Goal: Task Accomplishment & Management: Manage account settings

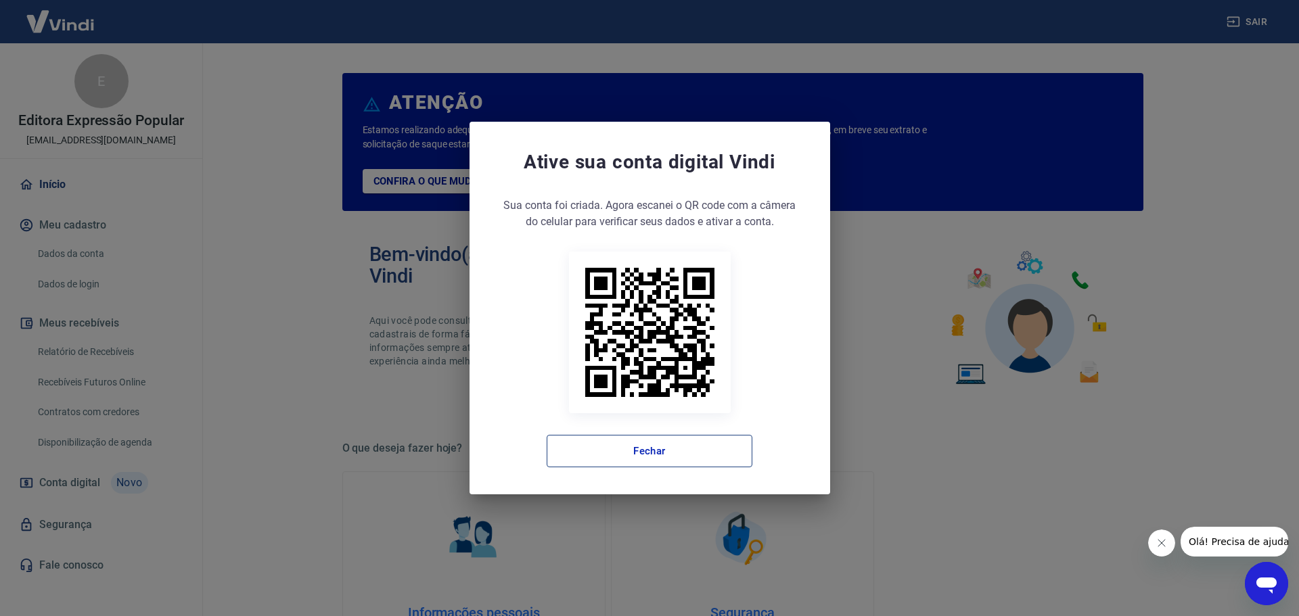
click at [625, 444] on button "Fechar" at bounding box center [650, 451] width 206 height 32
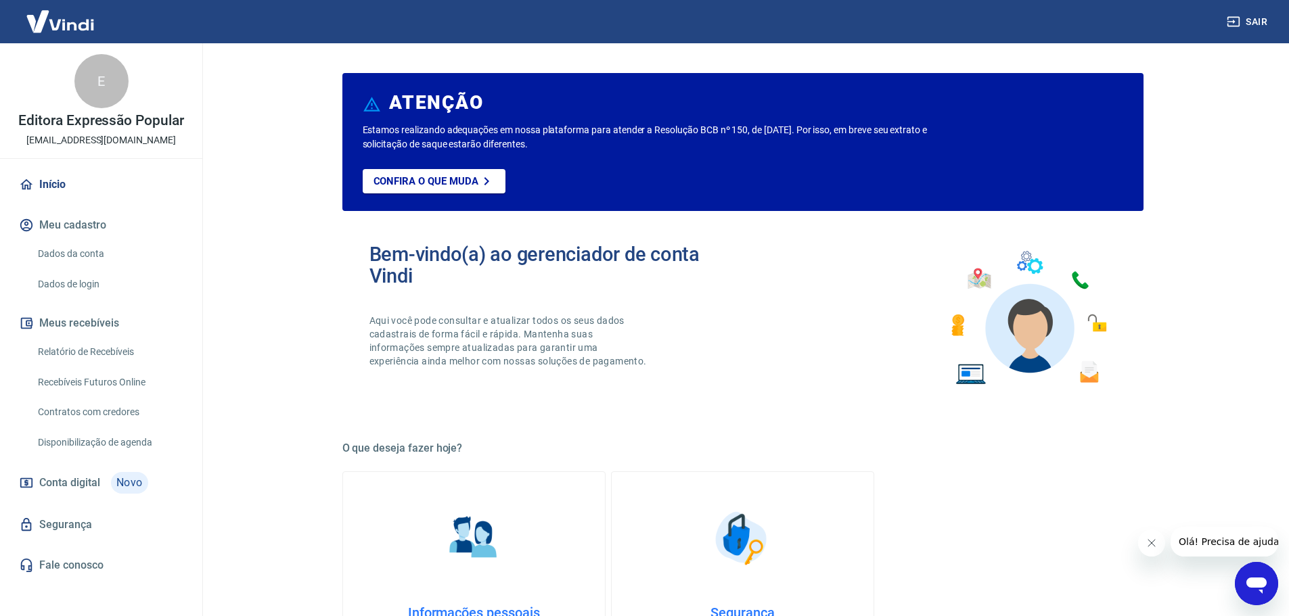
click at [97, 355] on link "Relatório de Recebíveis" at bounding box center [109, 352] width 154 height 28
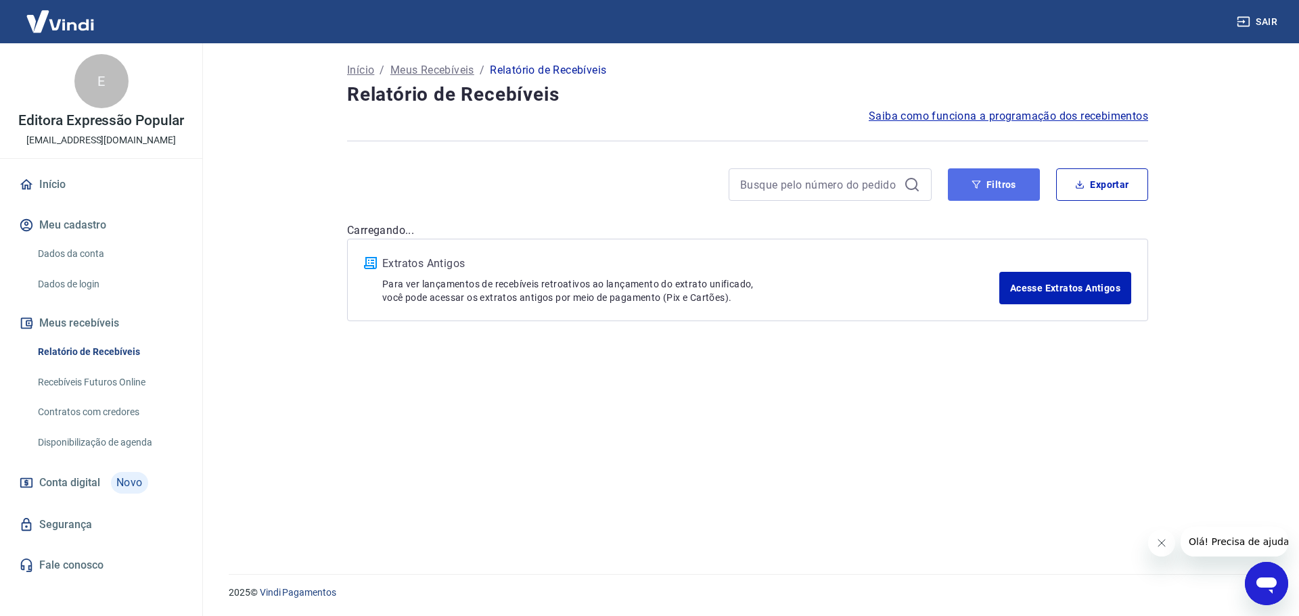
click at [997, 194] on button "Filtros" at bounding box center [994, 184] width 92 height 32
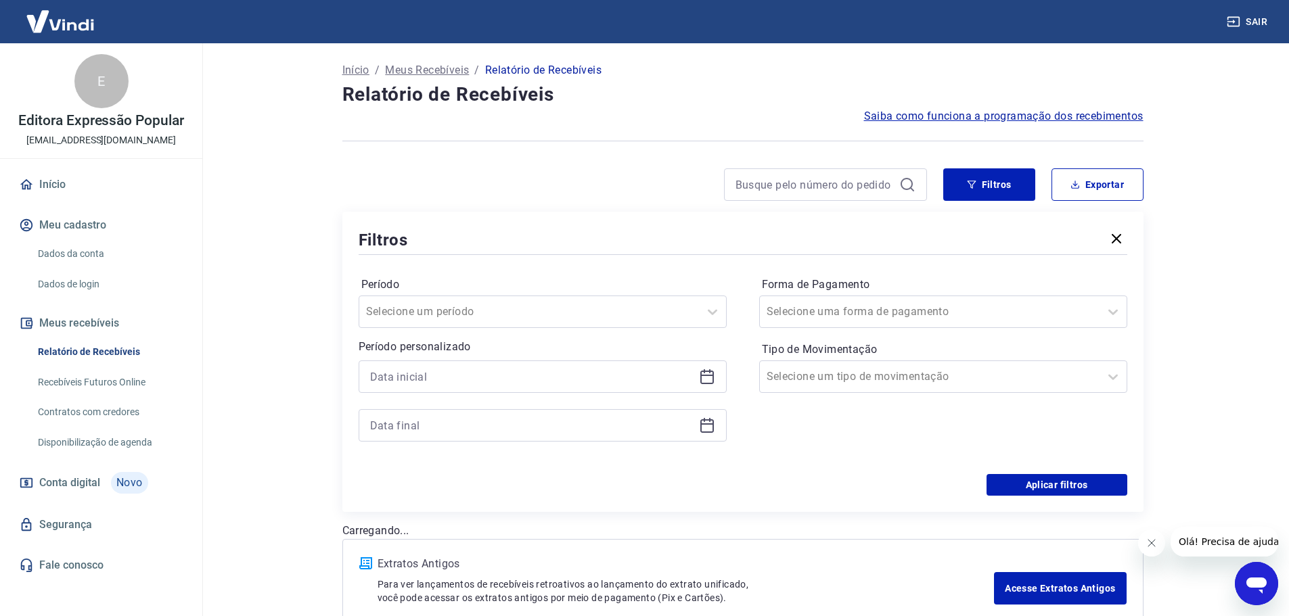
click at [708, 377] on icon at bounding box center [707, 377] width 16 height 16
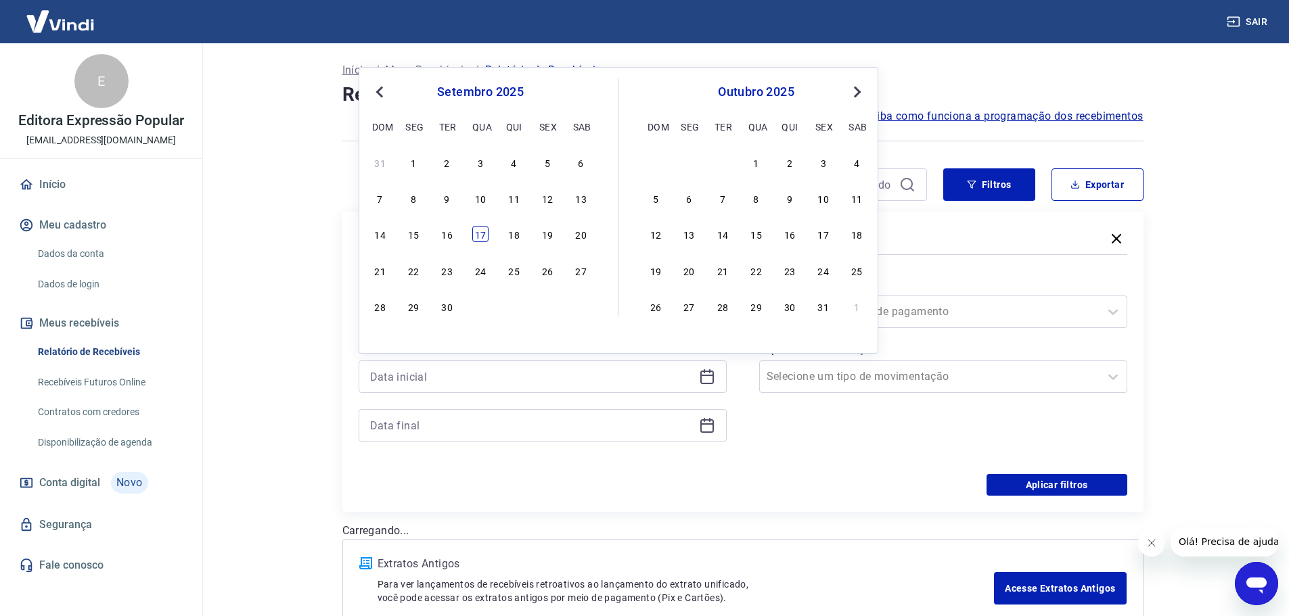
click at [478, 238] on div "17" at bounding box center [480, 234] width 16 height 16
type input "[DATE]"
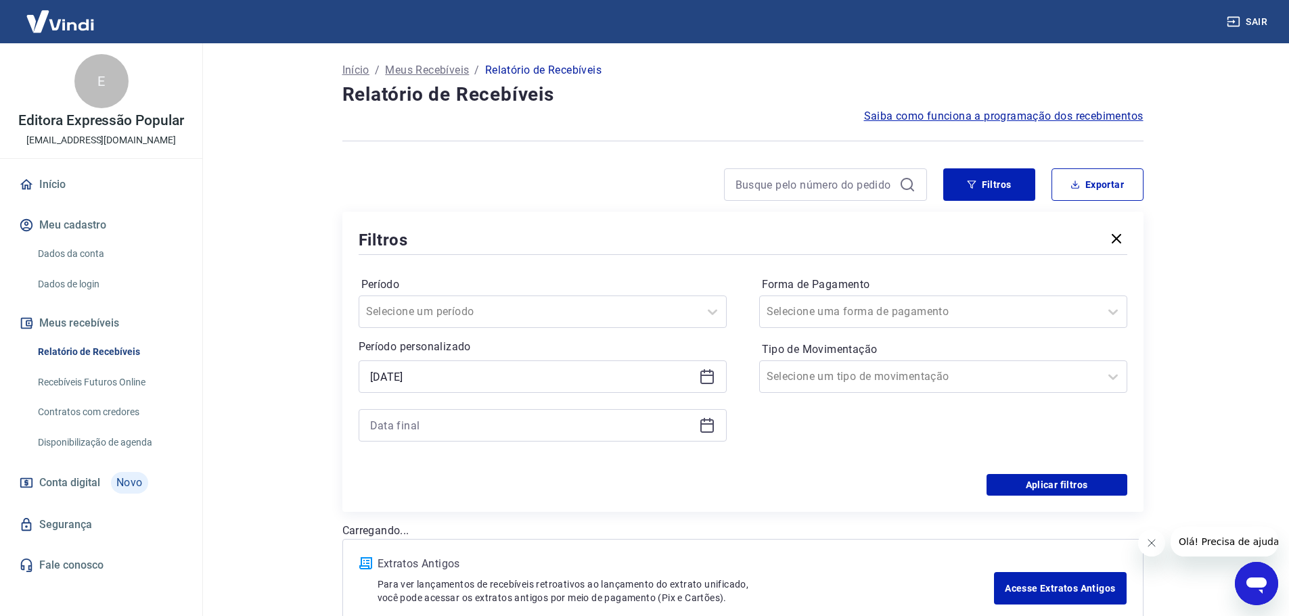
click at [702, 426] on icon at bounding box center [707, 425] width 16 height 16
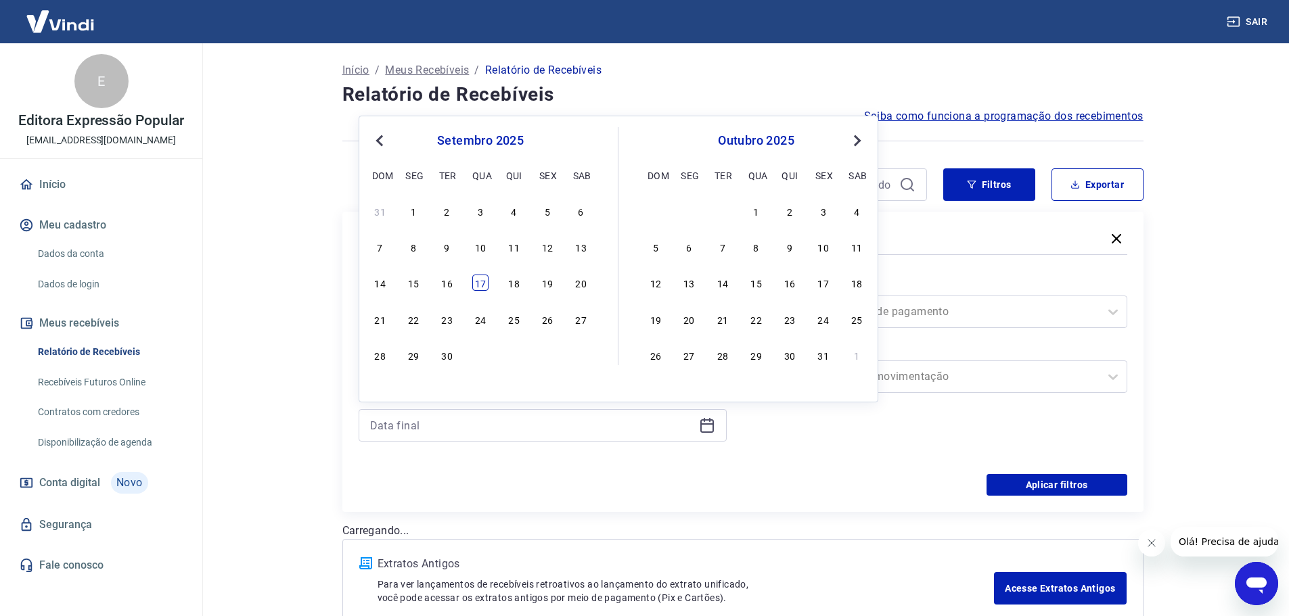
click at [474, 279] on div "17" at bounding box center [480, 283] width 16 height 16
type input "[DATE]"
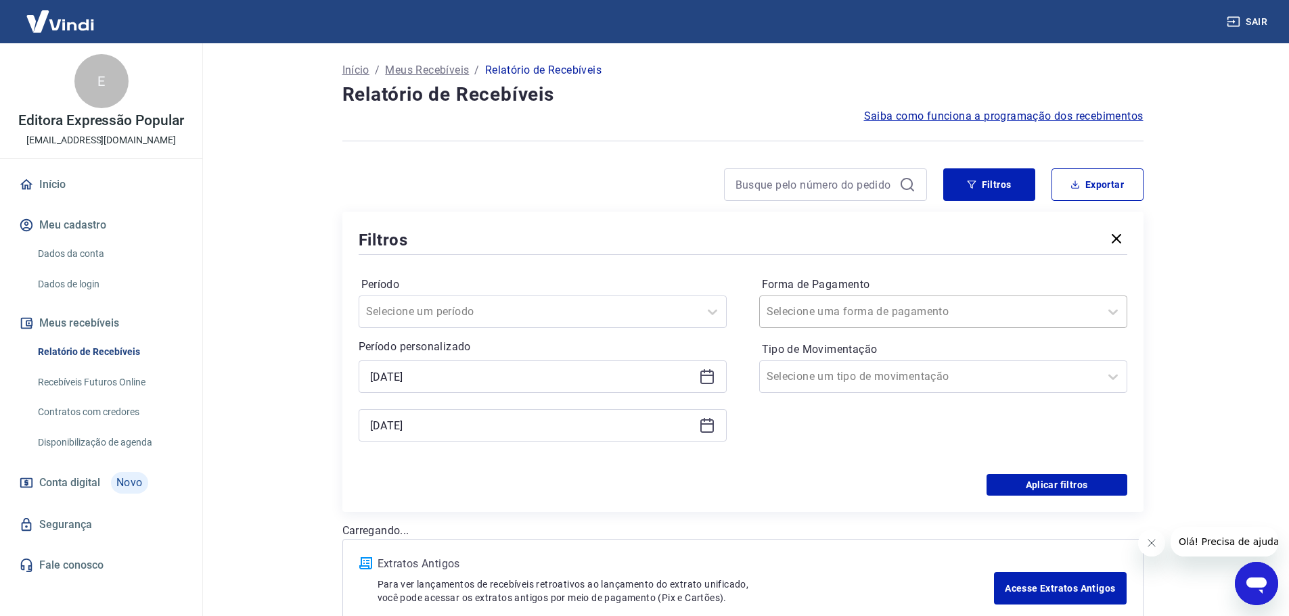
click at [907, 312] on div at bounding box center [929, 311] width 326 height 19
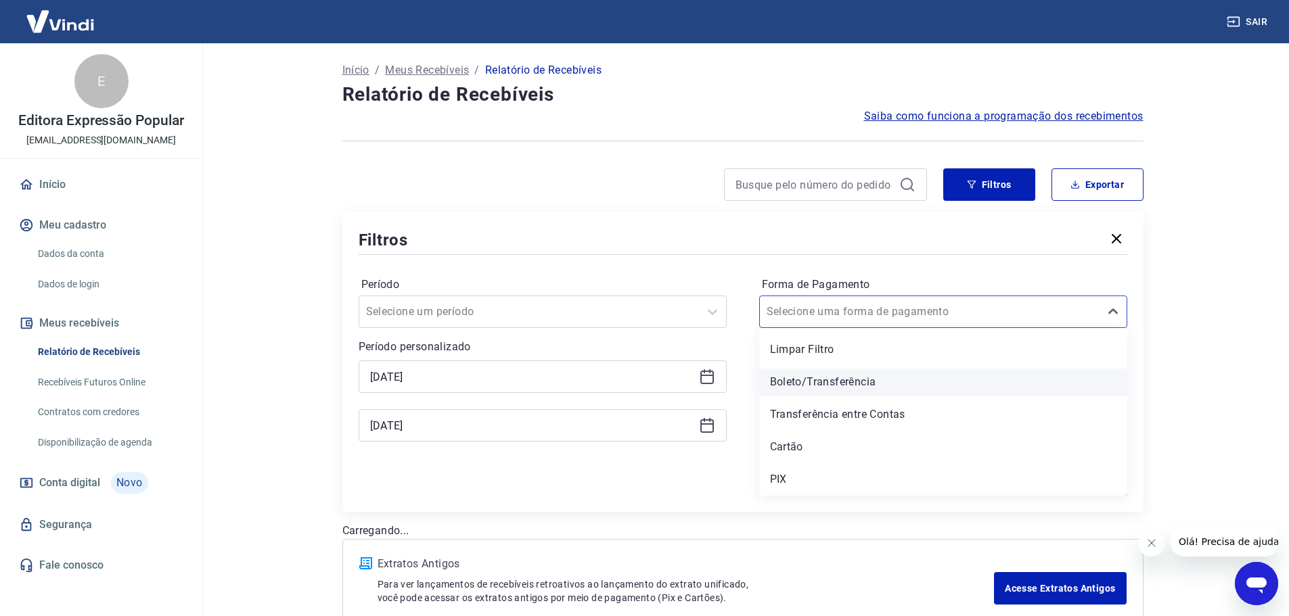
click at [856, 382] on div "Boleto/Transferência" at bounding box center [943, 382] width 368 height 27
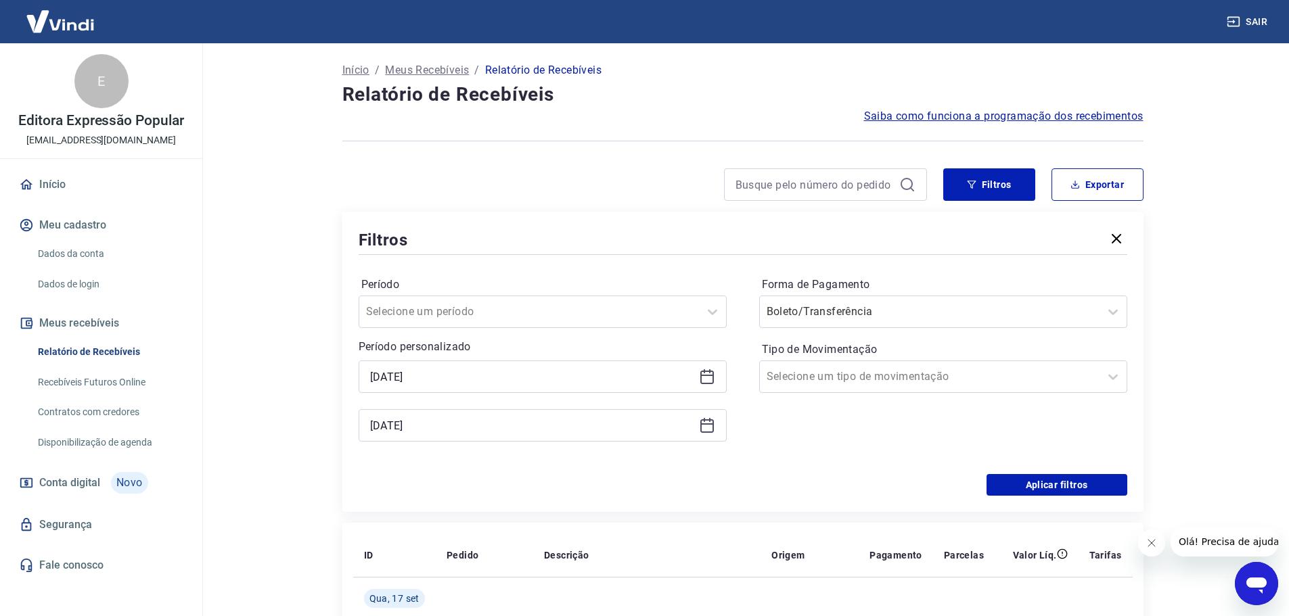
click at [1157, 545] on button "Fechar mensagem da empresa" at bounding box center [1150, 543] width 27 height 27
click at [1053, 375] on div at bounding box center [929, 376] width 326 height 19
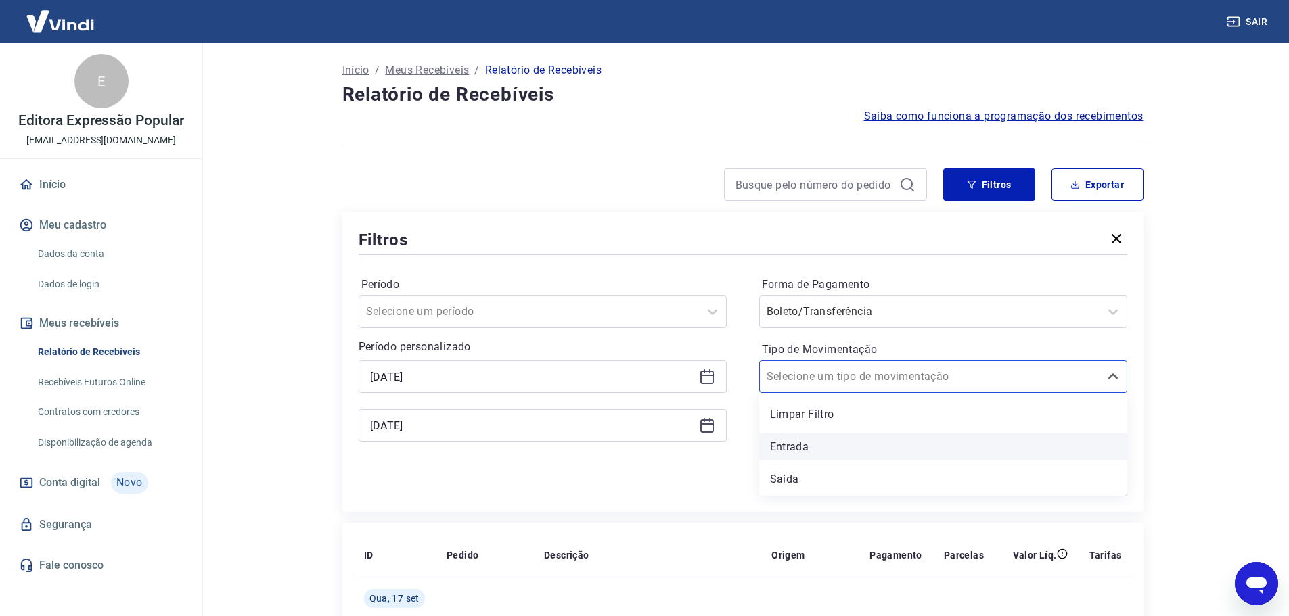
click at [851, 452] on div "Entrada" at bounding box center [943, 447] width 368 height 27
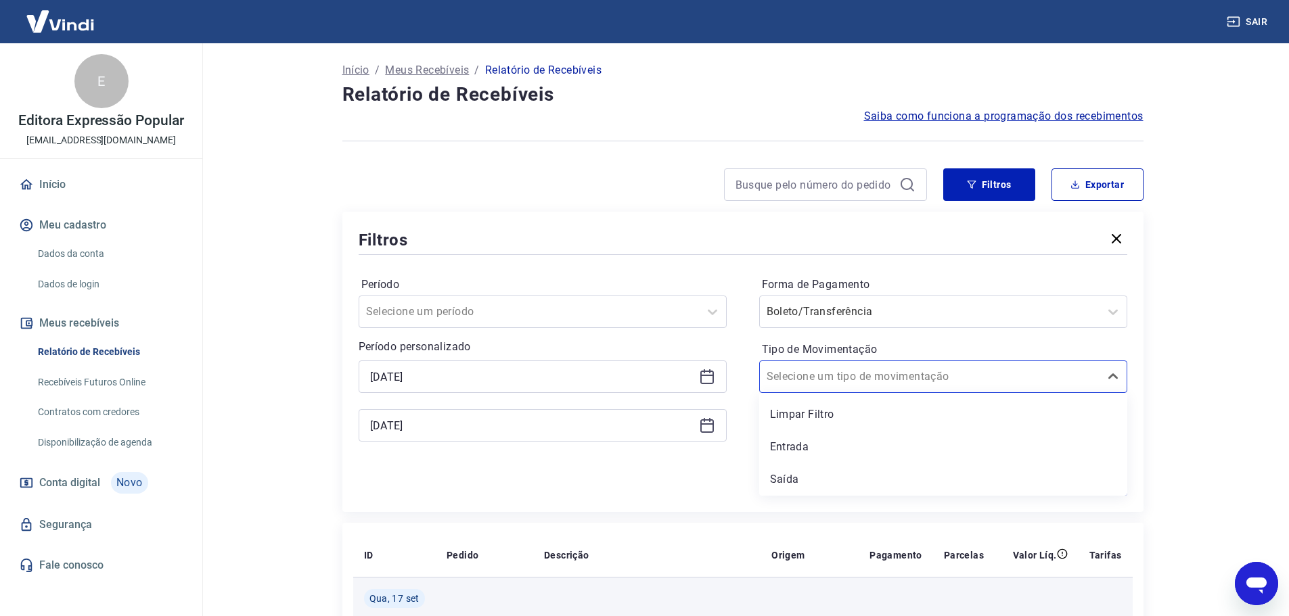
click at [1139, 435] on div "Filtros Período Selecione um período Período personalizado Selected date: [DATE…" at bounding box center [742, 362] width 801 height 300
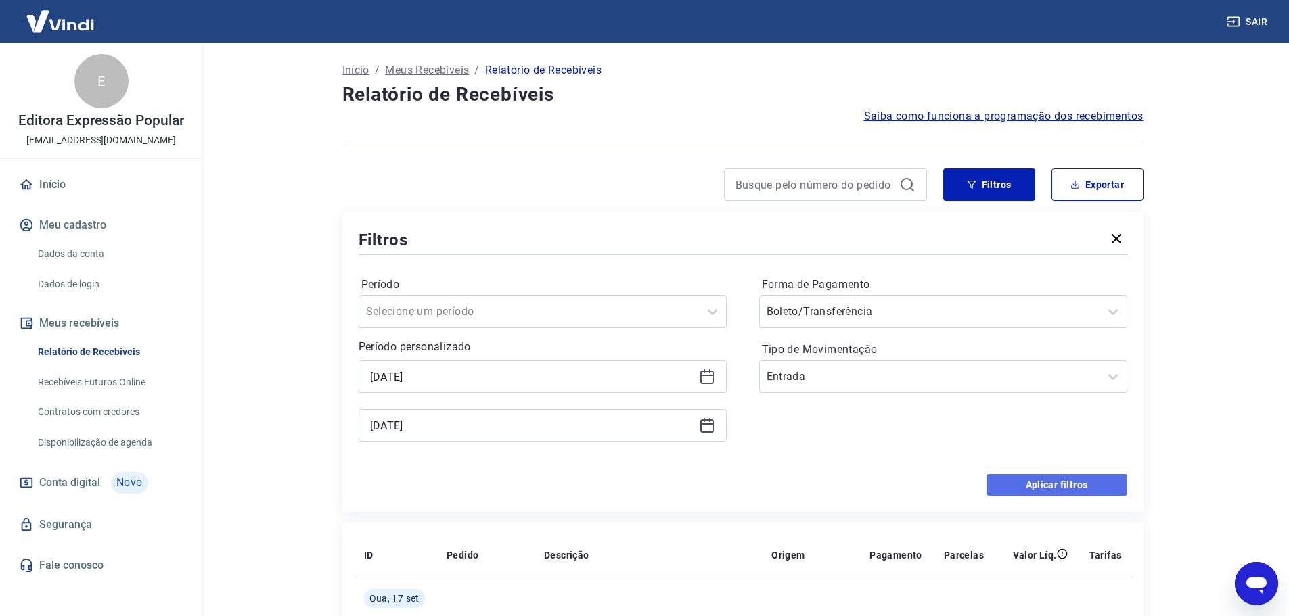
click at [1065, 480] on button "Aplicar filtros" at bounding box center [1056, 485] width 141 height 22
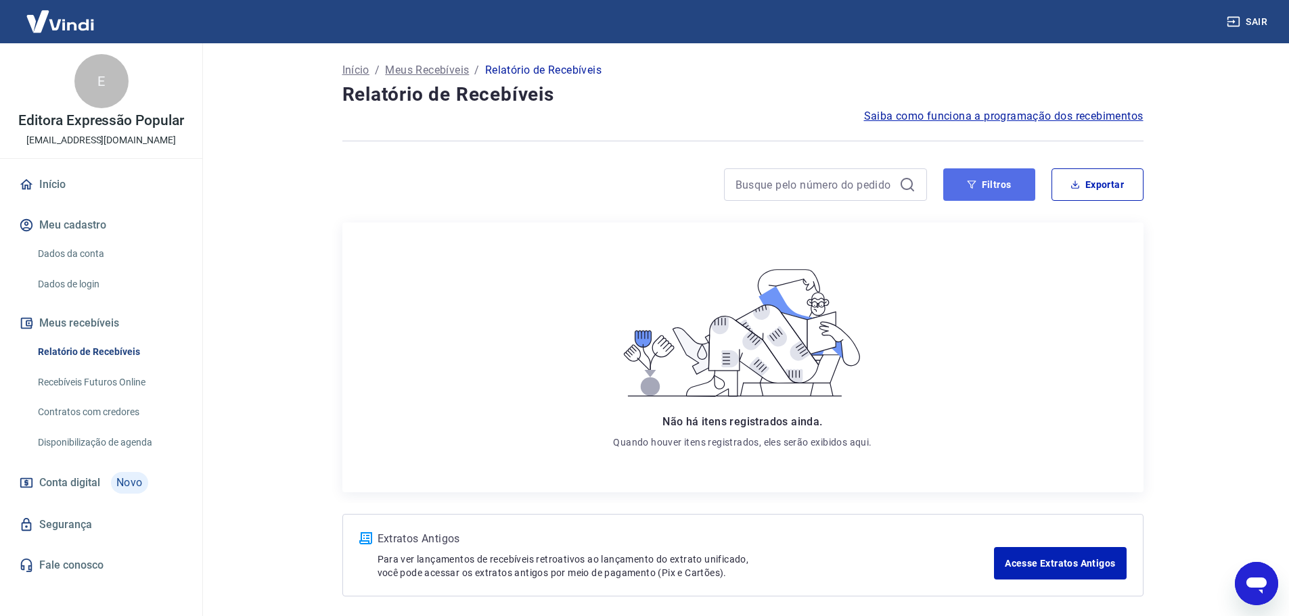
click at [997, 185] on button "Filtros" at bounding box center [989, 184] width 92 height 32
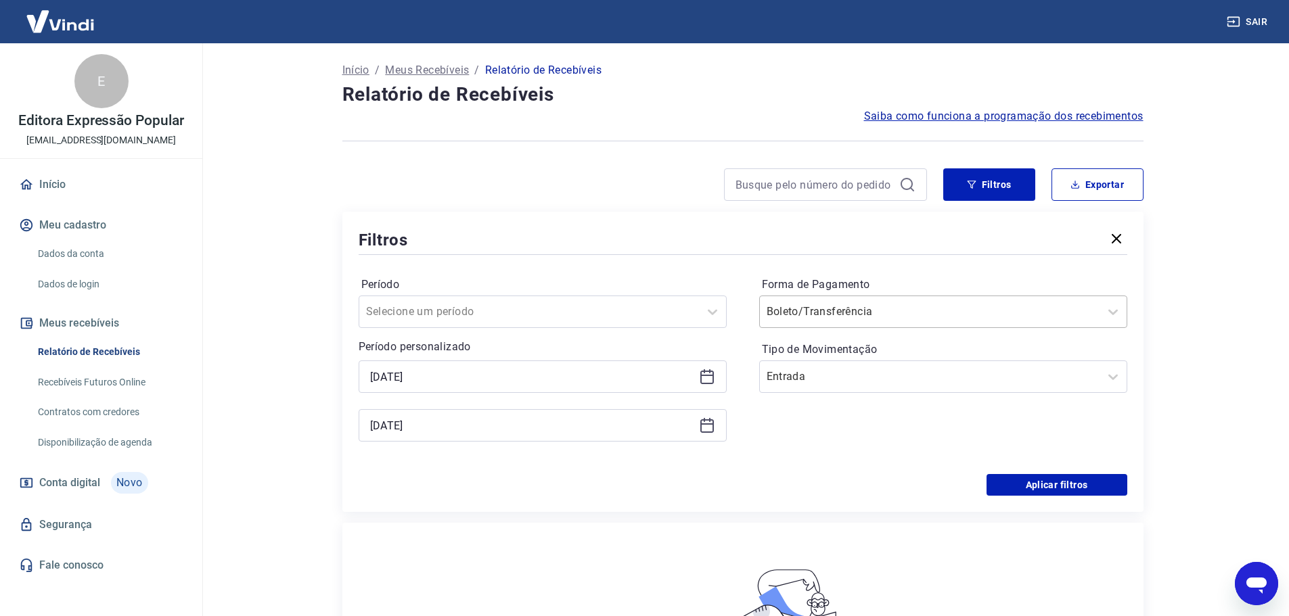
click at [893, 313] on div at bounding box center [929, 311] width 326 height 19
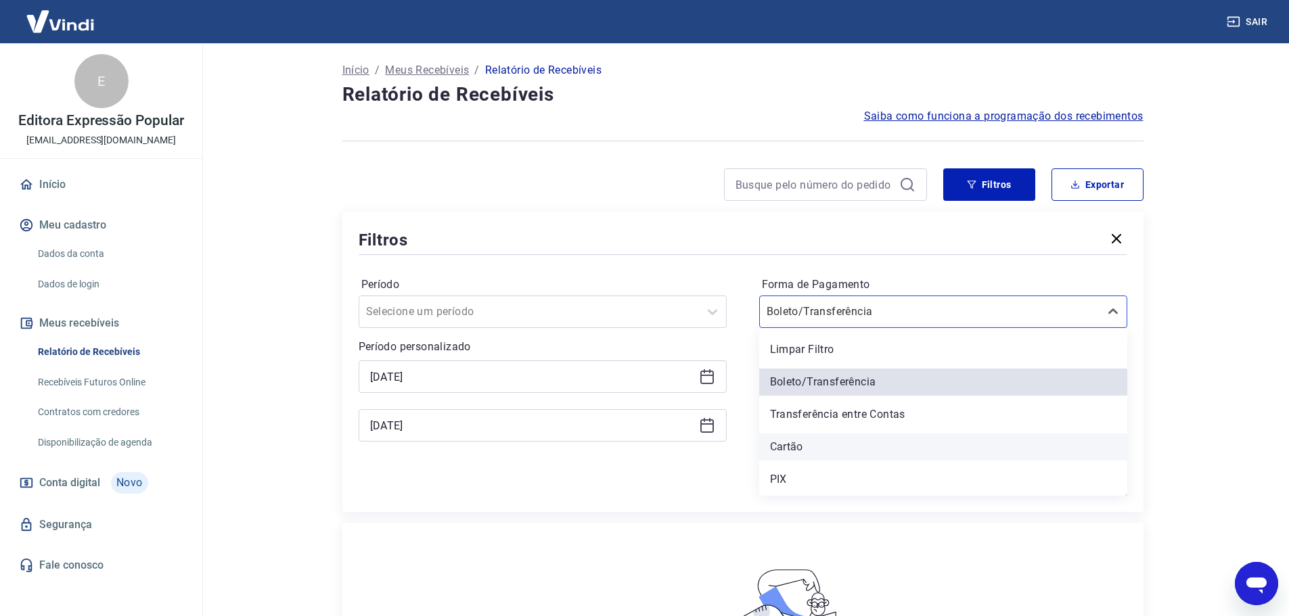
click at [819, 447] on div "Cartão" at bounding box center [943, 447] width 368 height 27
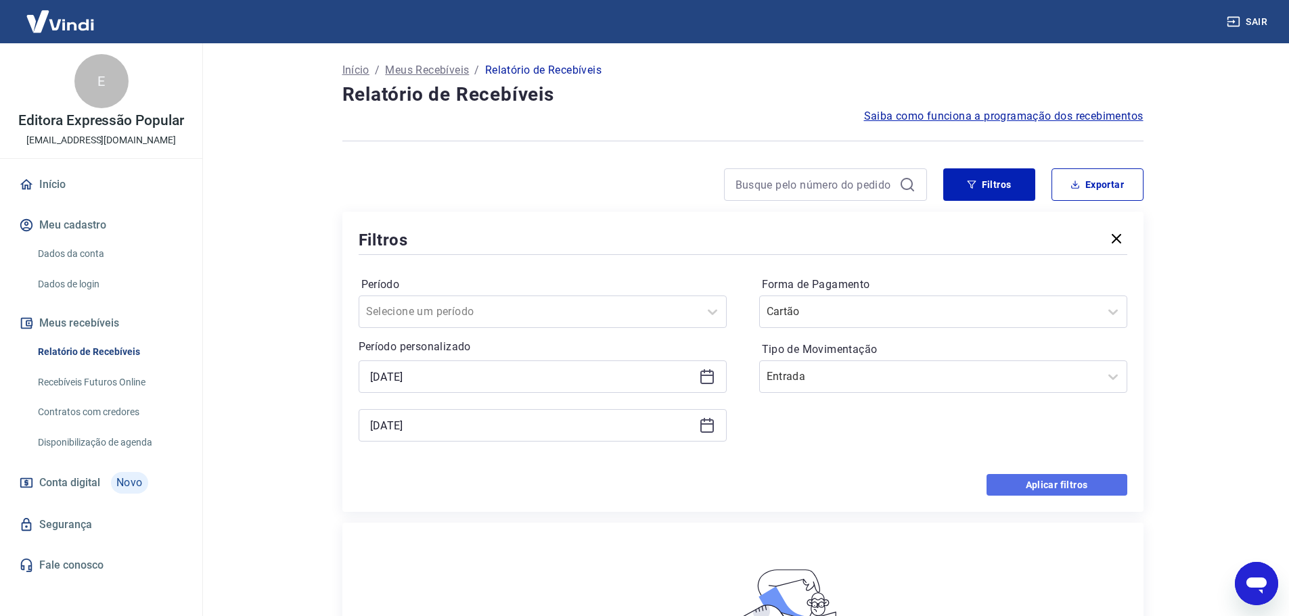
click at [1072, 485] on button "Aplicar filtros" at bounding box center [1056, 485] width 141 height 22
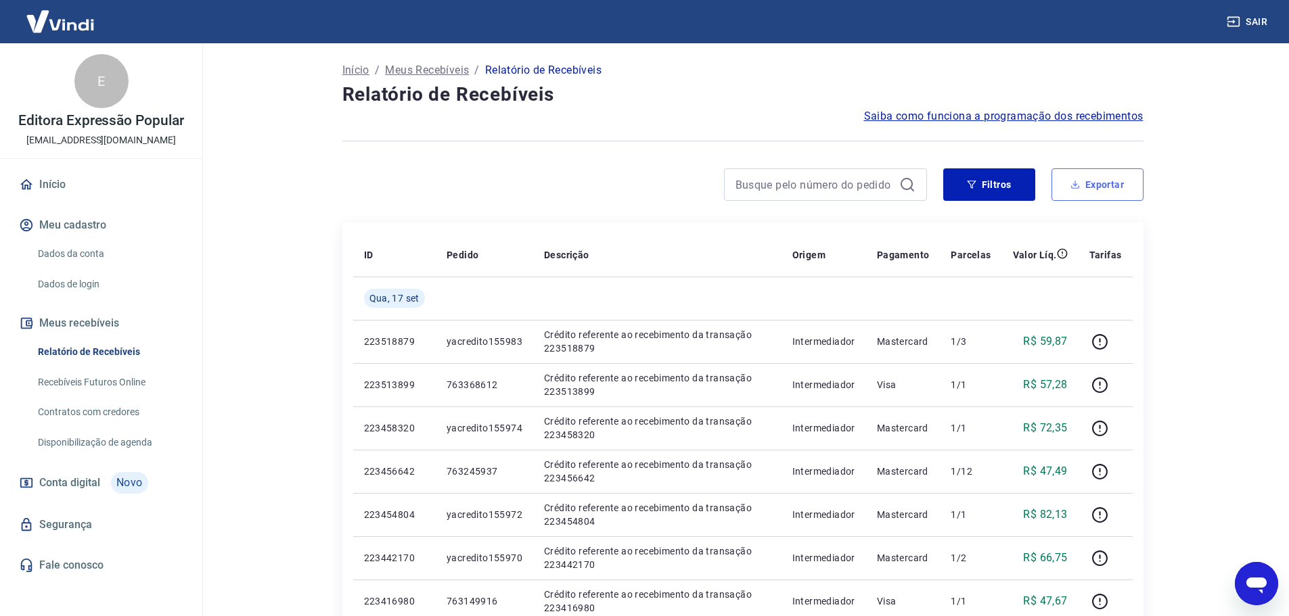
click at [1099, 193] on button "Exportar" at bounding box center [1097, 184] width 92 height 32
type input "[DATE]"
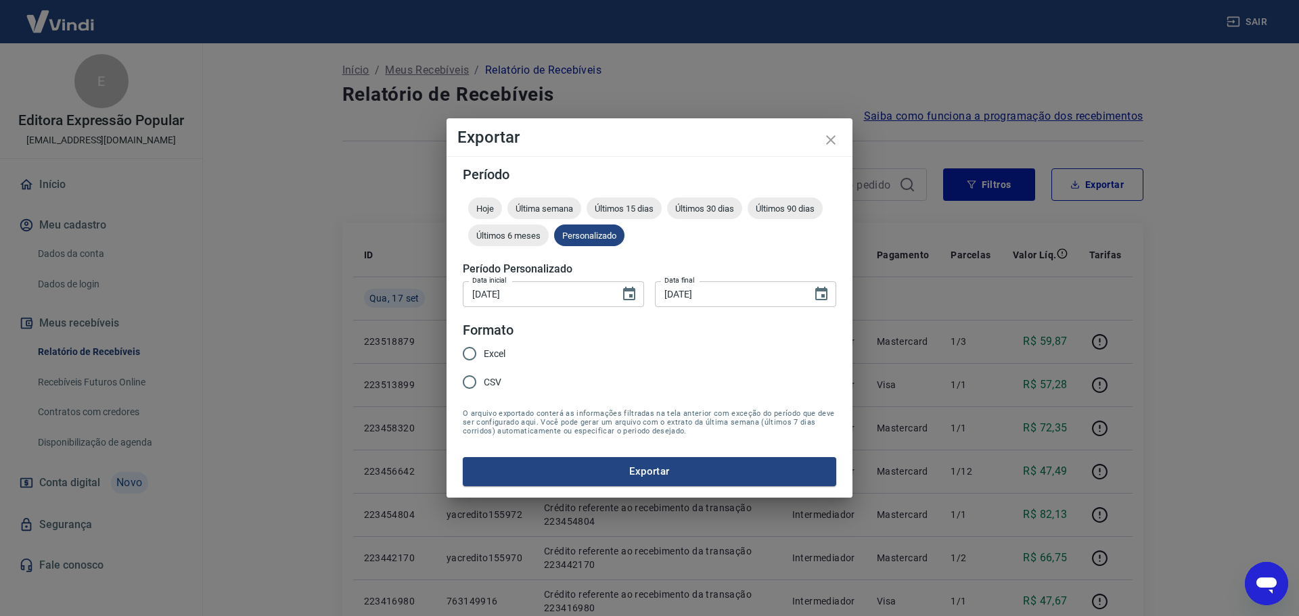
click at [495, 354] on span "Excel" at bounding box center [495, 354] width 22 height 14
click at [484, 354] on input "Excel" at bounding box center [469, 354] width 28 height 28
radio input "true"
click at [665, 479] on button "Exportar" at bounding box center [649, 471] width 373 height 28
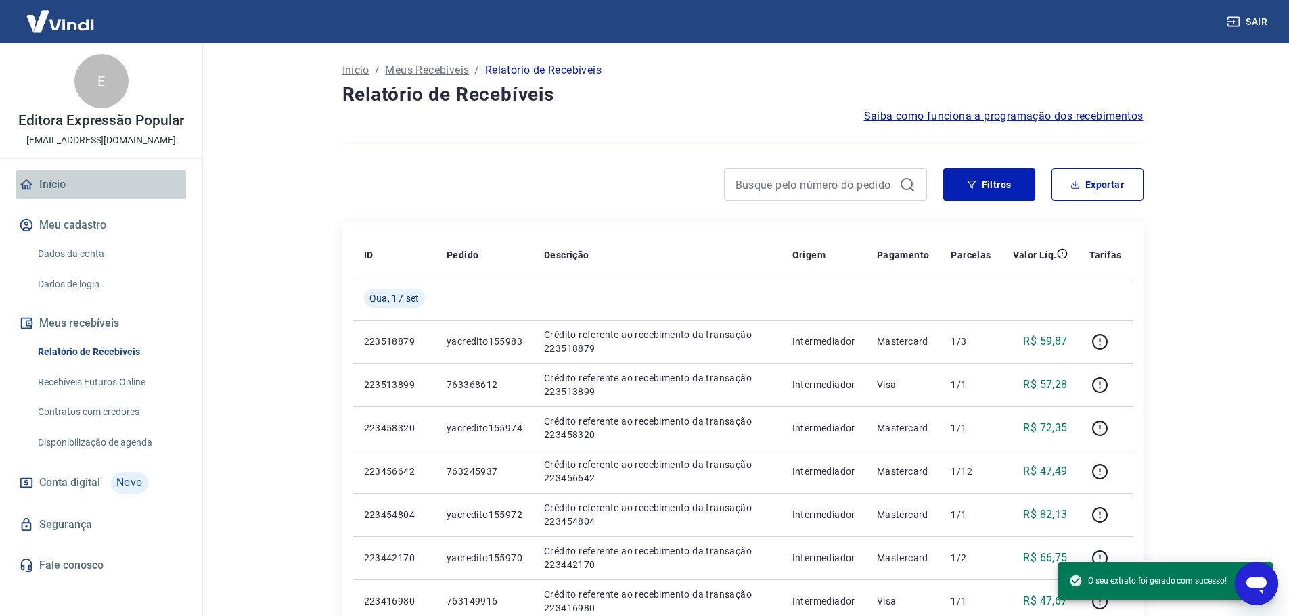
click at [56, 189] on link "Início" at bounding box center [101, 185] width 170 height 30
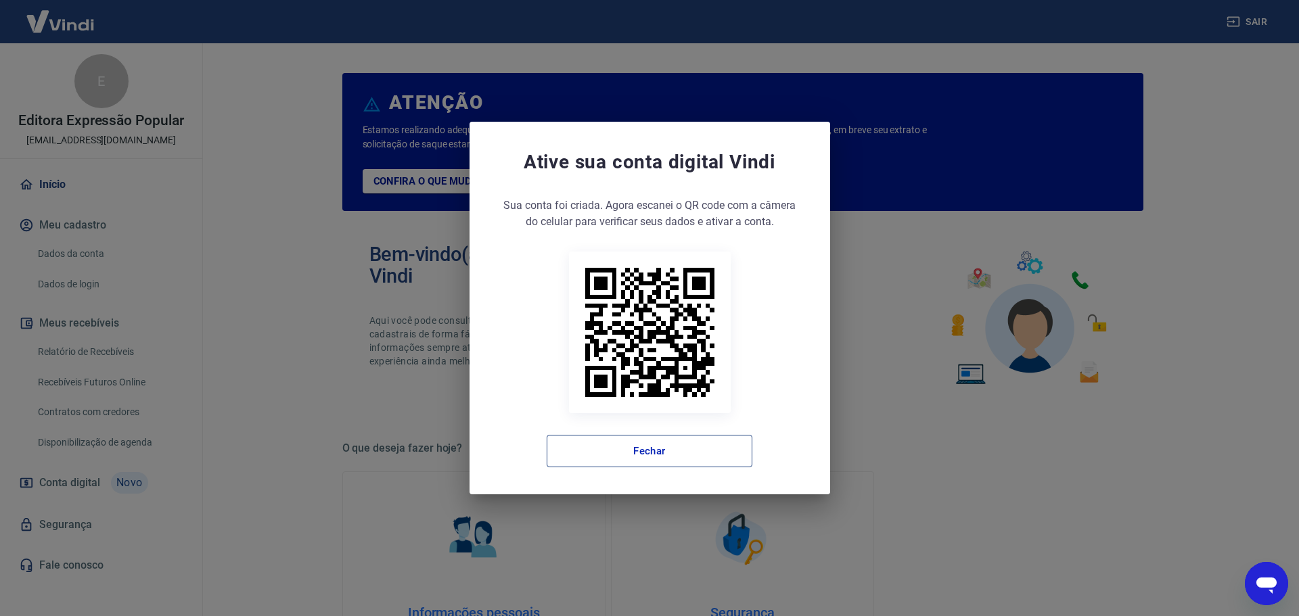
click at [627, 450] on button "Fechar" at bounding box center [650, 451] width 206 height 32
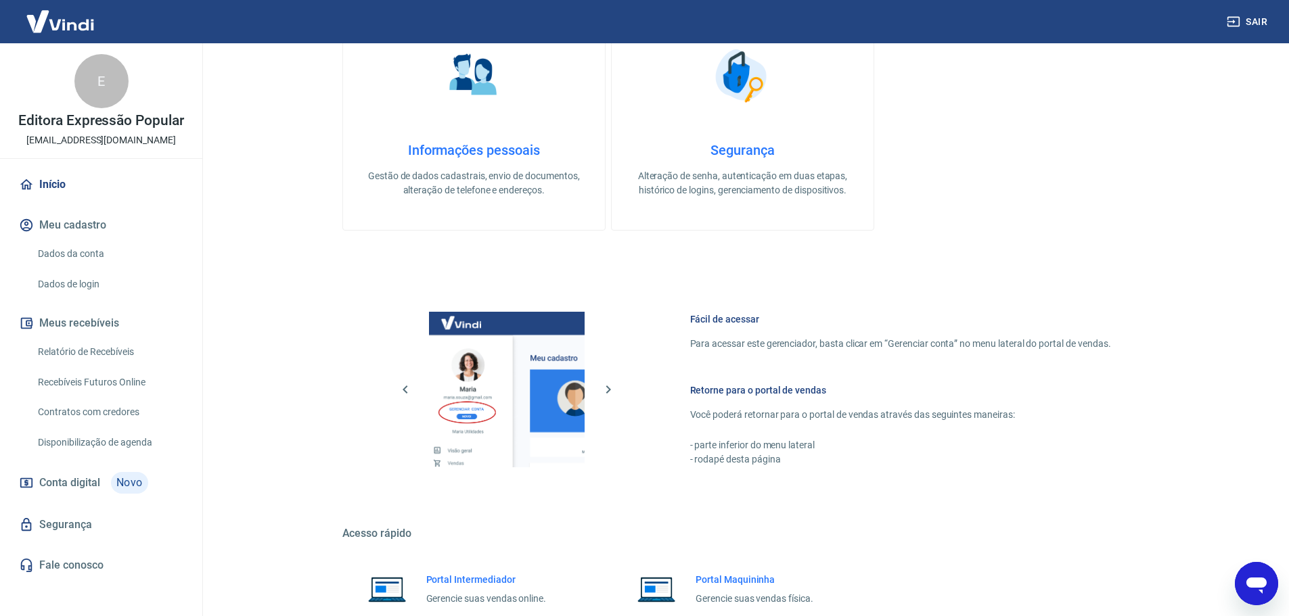
scroll to position [541, 0]
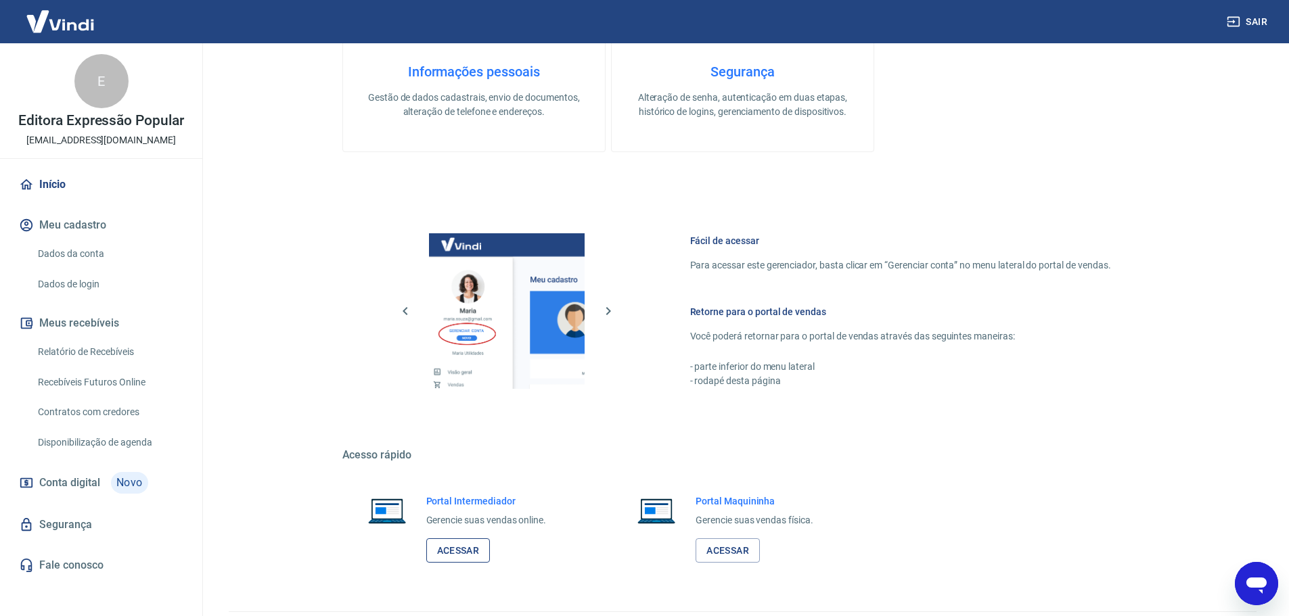
click at [459, 557] on link "Acessar" at bounding box center [458, 550] width 64 height 25
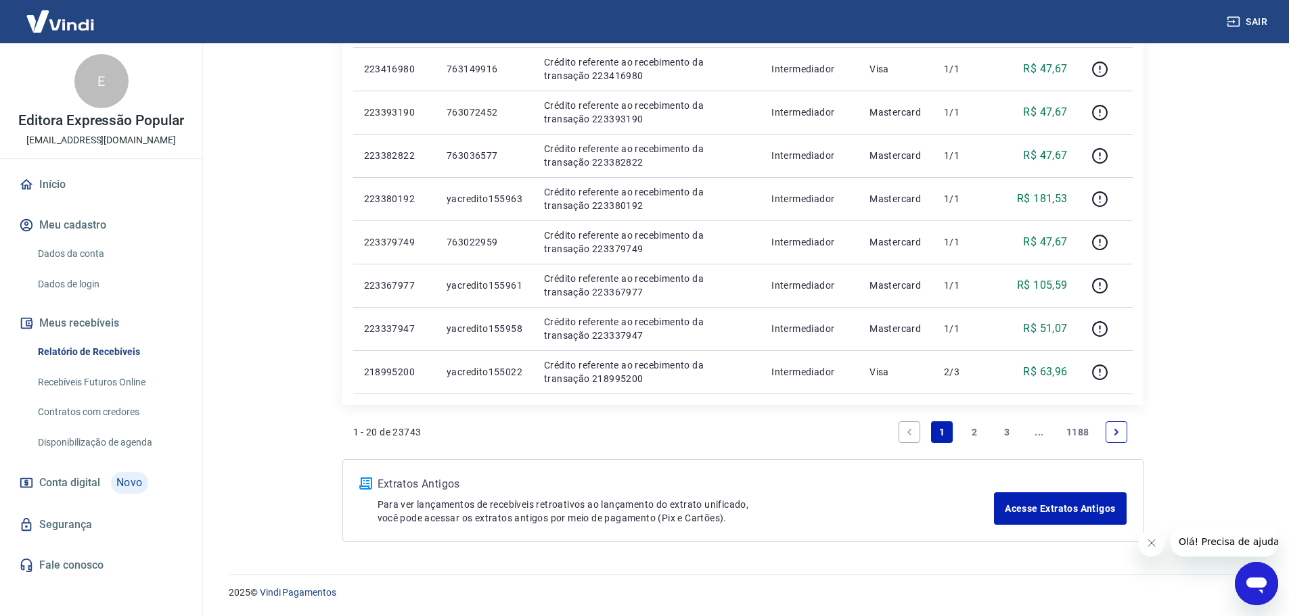
scroll to position [386, 0]
